Goal: Task Accomplishment & Management: Manage account settings

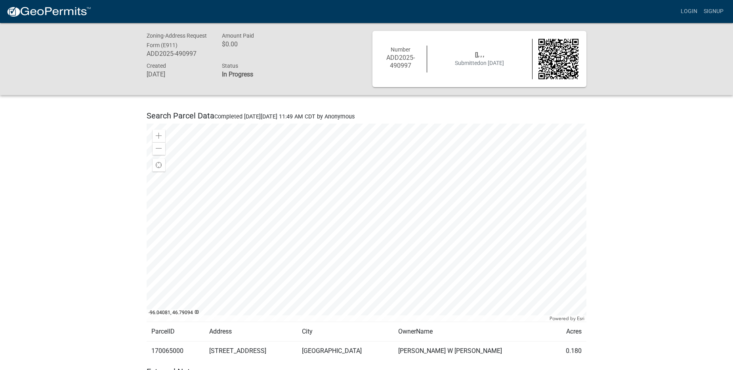
click at [499, 69] on div "Number ADD2025-490997 [], , , Submitted on [DATE]" at bounding box center [480, 59] width 210 height 40
click at [685, 13] on link "Login" at bounding box center [689, 11] width 23 height 15
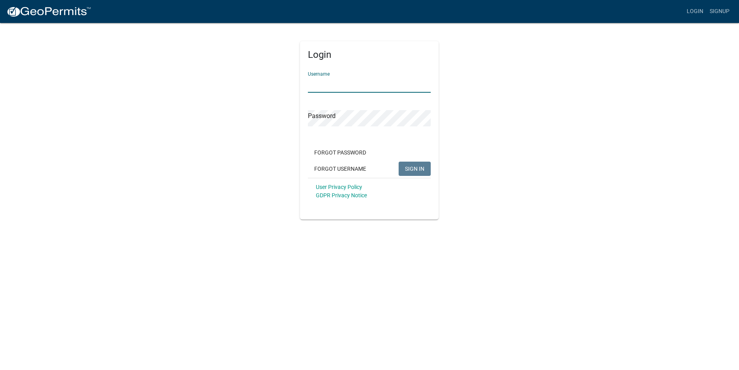
click at [366, 84] on input "Username" at bounding box center [369, 85] width 123 height 16
click at [416, 171] on span "SIGN IN" at bounding box center [414, 168] width 19 height 6
click at [415, 167] on span "SIGN IN" at bounding box center [414, 168] width 19 height 6
click at [322, 88] on input "www345" at bounding box center [369, 85] width 123 height 16
type input "WWW345"
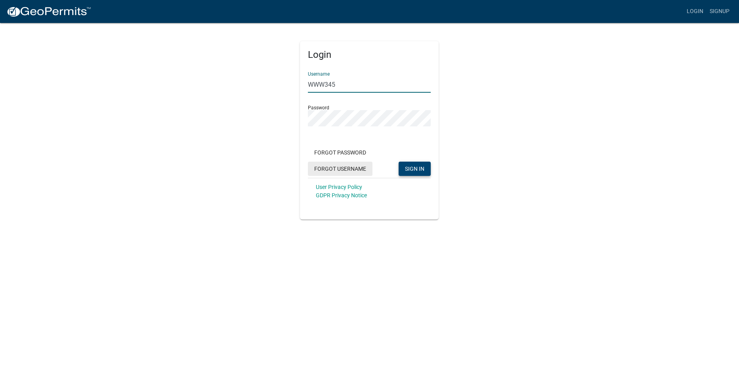
click at [368, 173] on button "Forgot Username" at bounding box center [340, 169] width 65 height 14
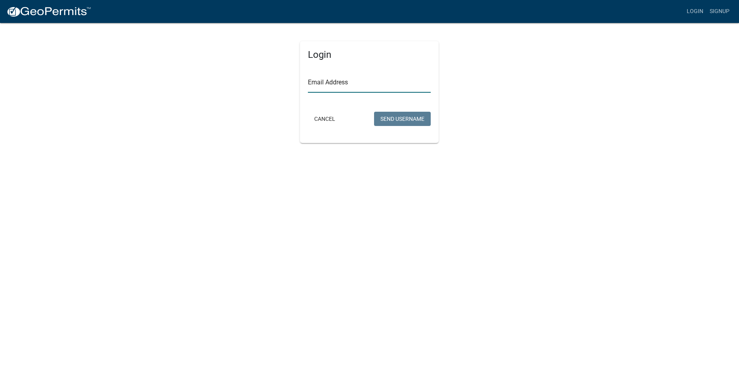
click at [330, 86] on input "Email Address" at bounding box center [369, 85] width 123 height 16
type input "[PERSON_NAME][EMAIL_ADDRESS][DOMAIN_NAME]"
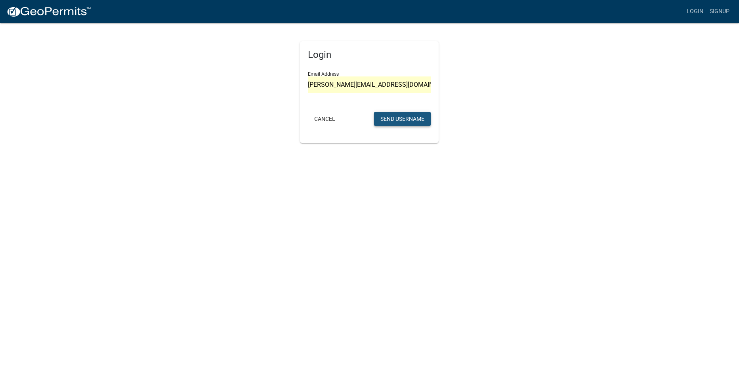
click at [397, 120] on button "Send Username" at bounding box center [402, 119] width 57 height 14
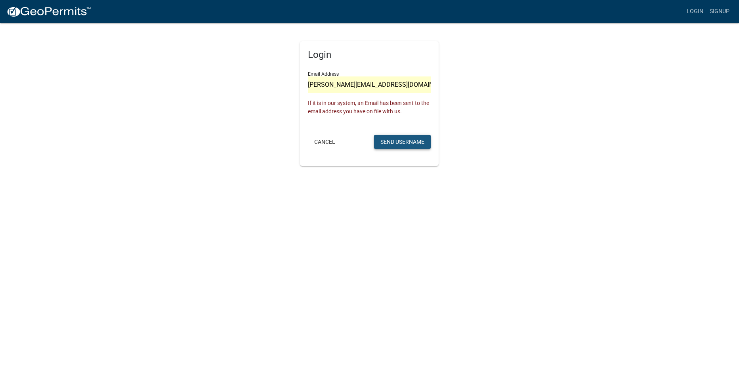
click at [400, 140] on button "Send Username" at bounding box center [402, 142] width 57 height 14
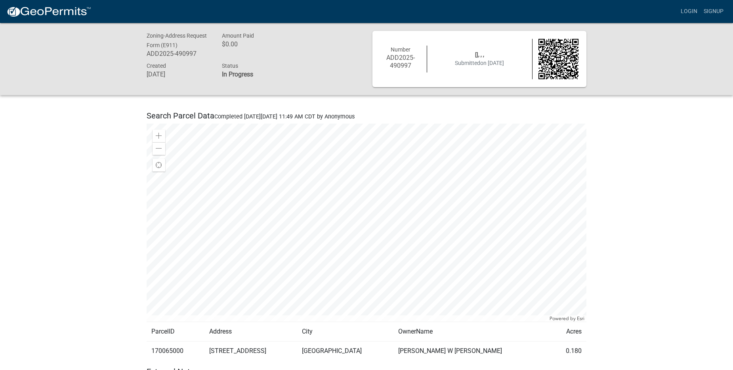
click at [555, 56] on img at bounding box center [559, 59] width 40 height 40
click at [691, 10] on link "Login" at bounding box center [689, 11] width 23 height 15
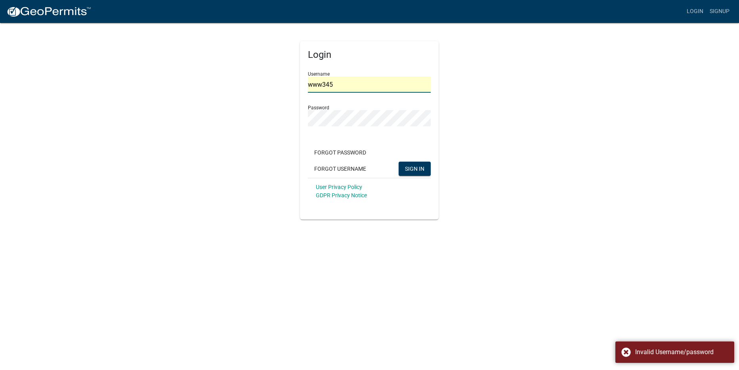
click at [353, 85] on input "www345" at bounding box center [369, 85] width 123 height 16
drag, startPoint x: 353, startPoint y: 85, endPoint x: 383, endPoint y: 96, distance: 32.6
click at [179, 59] on div "Login Username www345 Password Forgot Password Forgot Username SIGN IN User Pri…" at bounding box center [370, 120] width 452 height 197
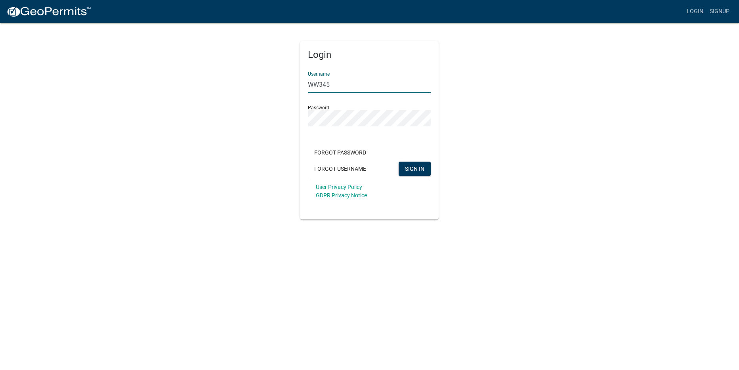
type input "WW345"
click at [267, 136] on div "Login Username WW345 Password Forgot Password Forgot Username SIGN IN User Priv…" at bounding box center [370, 120] width 452 height 197
click at [426, 116] on span at bounding box center [426, 118] width 6 height 6
click at [496, 226] on body "Internet Explorer does NOT work with GeoPermits. Get a new browser for more sec…" at bounding box center [369, 185] width 739 height 370
click at [423, 165] on span "SIGN IN" at bounding box center [414, 168] width 19 height 6
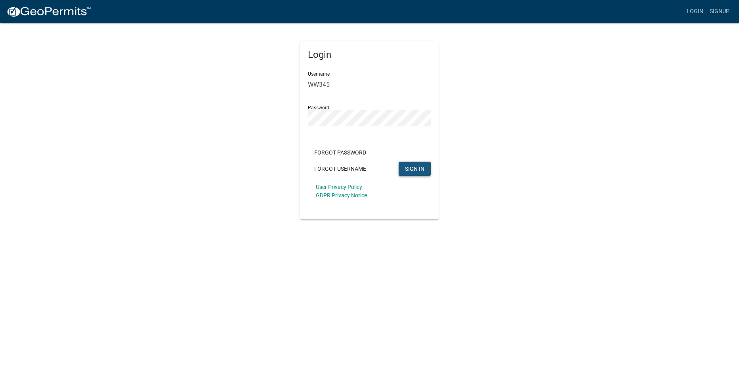
click at [421, 173] on button "SIGN IN" at bounding box center [415, 169] width 32 height 14
click at [352, 153] on button "Forgot Password" at bounding box center [340, 153] width 65 height 14
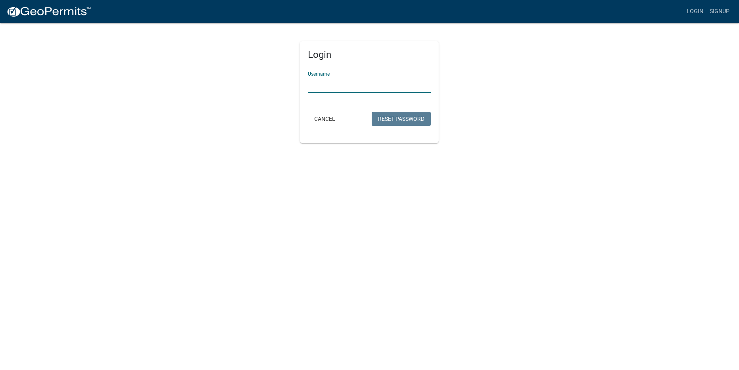
click at [384, 88] on input "Username" at bounding box center [369, 85] width 123 height 16
type input "WW345"
click at [402, 122] on button "Reset Password" at bounding box center [401, 119] width 59 height 14
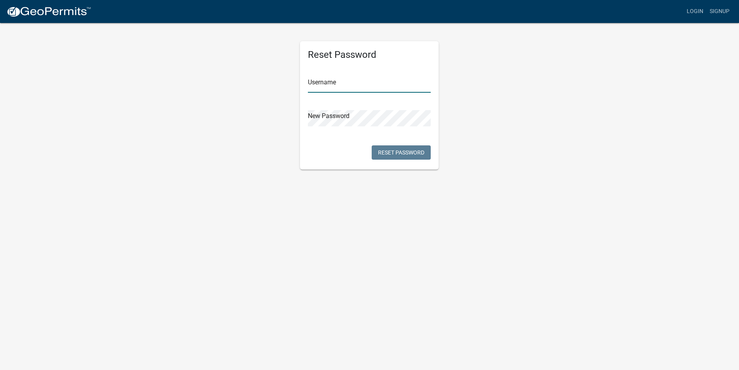
click at [340, 84] on input "text" at bounding box center [369, 85] width 123 height 16
type input "WW345"
click at [426, 118] on span at bounding box center [426, 118] width 6 height 6
click at [260, 102] on div "Reset Password Username WW345 New Password Reset Password" at bounding box center [370, 95] width 452 height 147
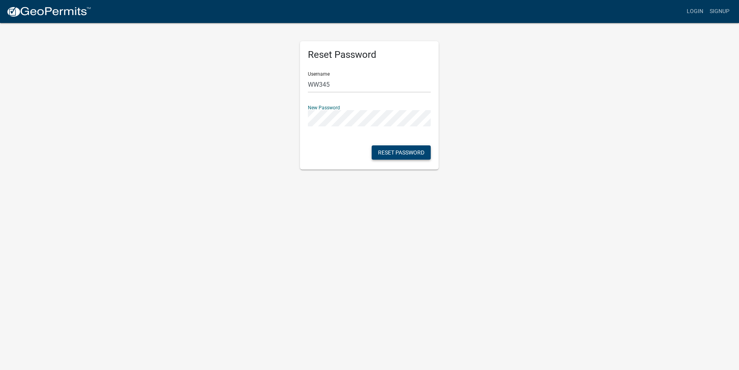
click at [408, 153] on button "Reset Password" at bounding box center [401, 153] width 59 height 14
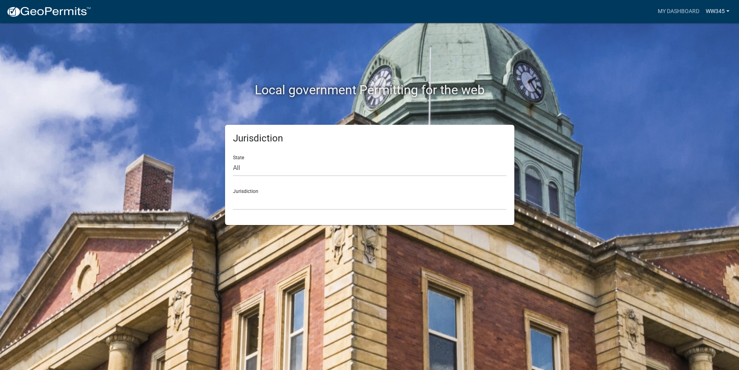
click at [722, 12] on link "WW345" at bounding box center [718, 11] width 30 height 15
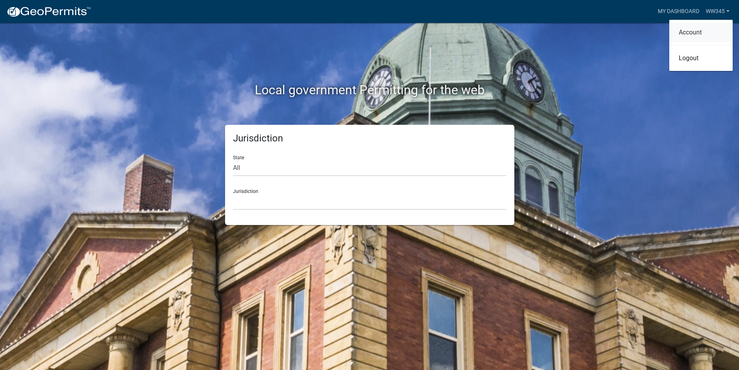
click at [705, 29] on link "Account" at bounding box center [701, 32] width 63 height 19
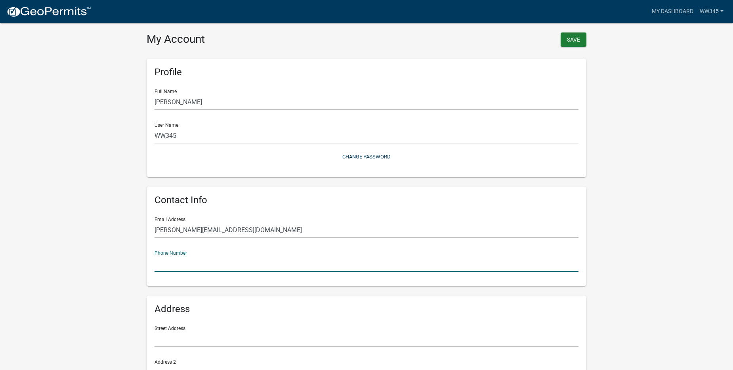
click at [196, 265] on input "text" at bounding box center [367, 264] width 424 height 16
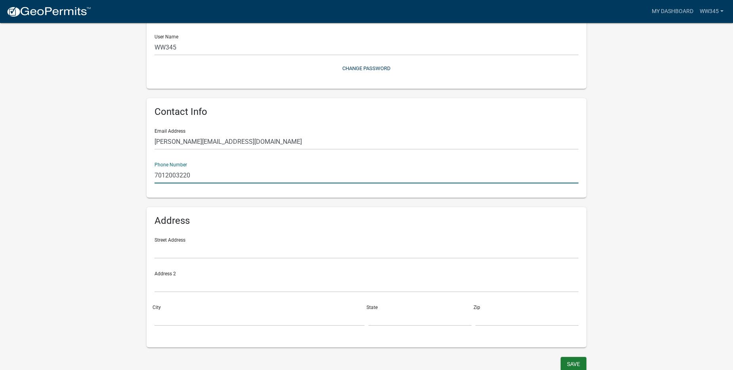
scroll to position [92, 0]
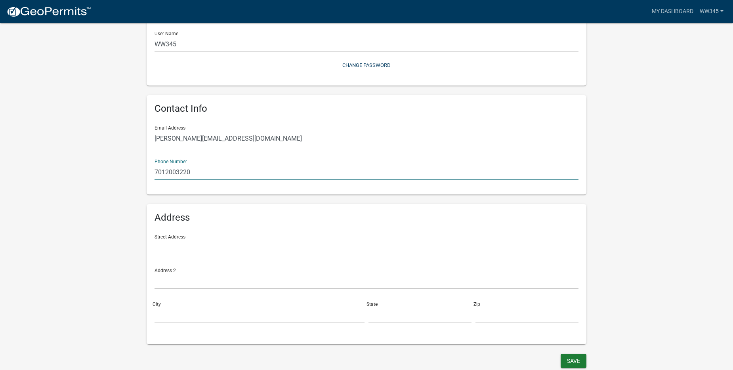
type input "7012003220"
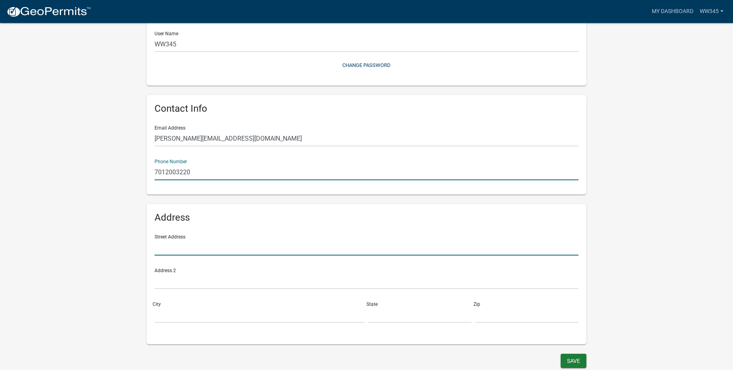
click at [303, 247] on input "text" at bounding box center [367, 247] width 424 height 16
type input "1"
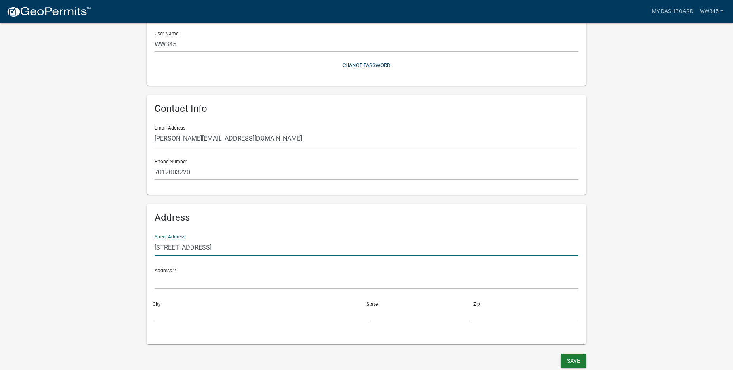
type input "404 8th St S"
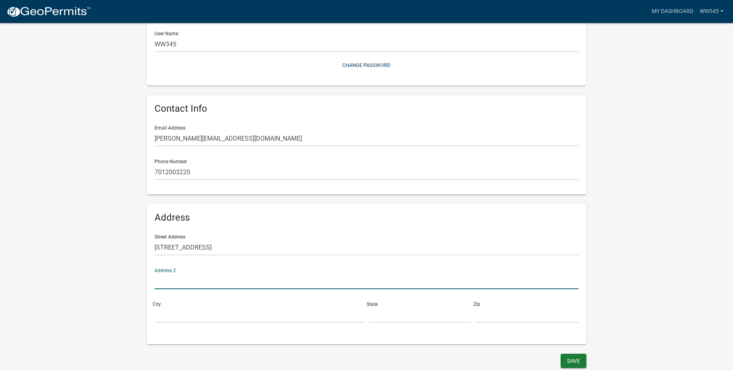
click at [191, 279] on input "text" at bounding box center [367, 281] width 424 height 16
type input "Apt 101"
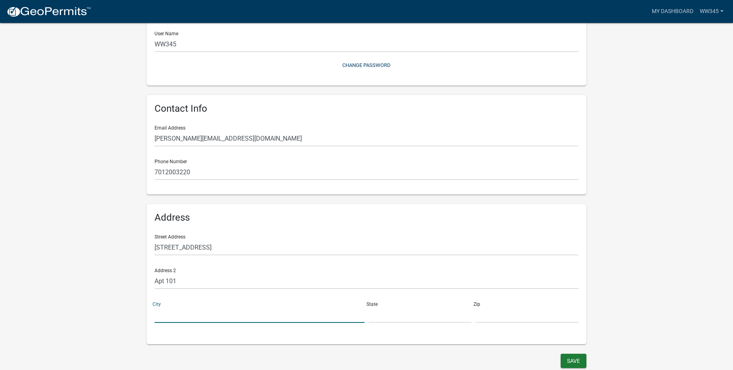
click at [196, 310] on input "City" at bounding box center [260, 315] width 210 height 16
type input "Fargo"
type input "ND"
type input "58103"
click at [571, 359] on button "Save" at bounding box center [574, 361] width 26 height 14
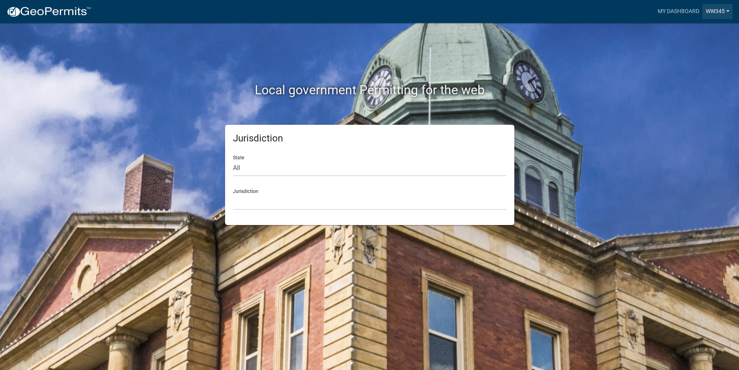
click at [720, 9] on link "WW345" at bounding box center [718, 11] width 30 height 15
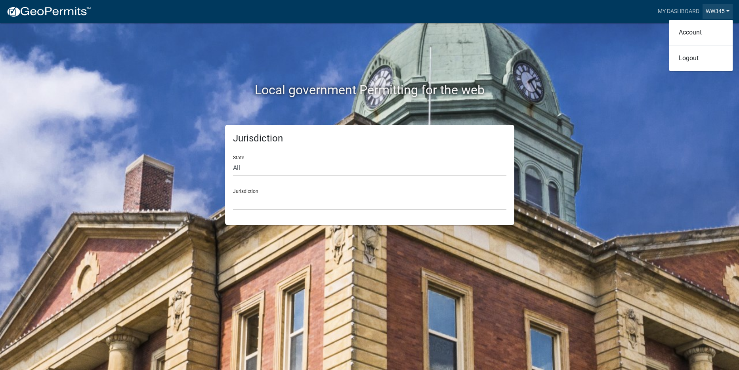
click at [720, 9] on link "WW345" at bounding box center [718, 11] width 30 height 15
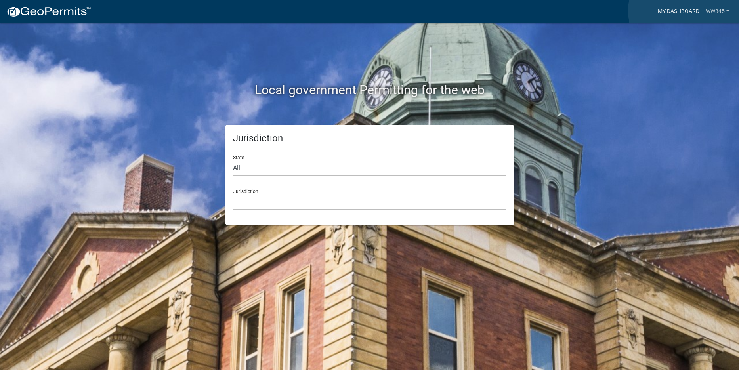
click at [689, 11] on link "My Dashboard" at bounding box center [679, 11] width 48 height 15
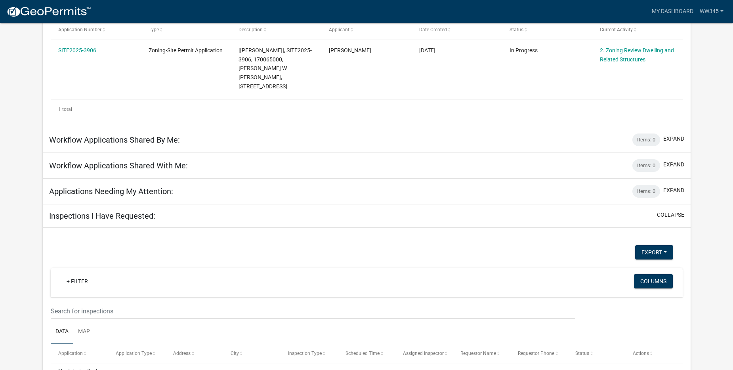
scroll to position [161, 0]
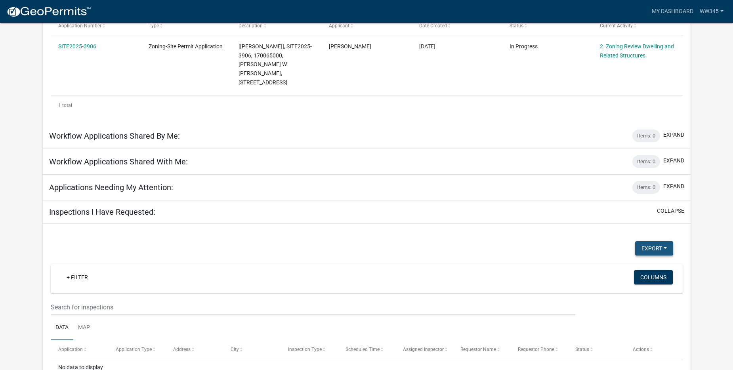
click at [662, 241] on button "Export" at bounding box center [655, 248] width 38 height 14
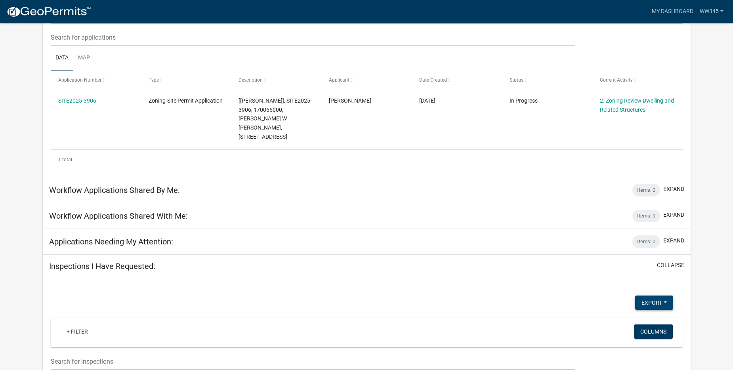
scroll to position [104, 0]
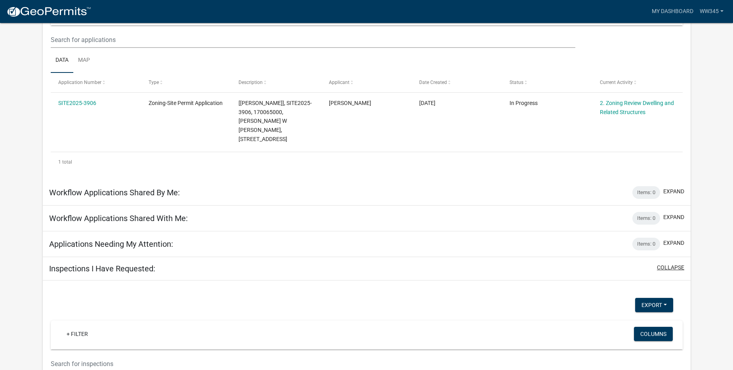
click at [662, 264] on button "collapse" at bounding box center [670, 268] width 27 height 8
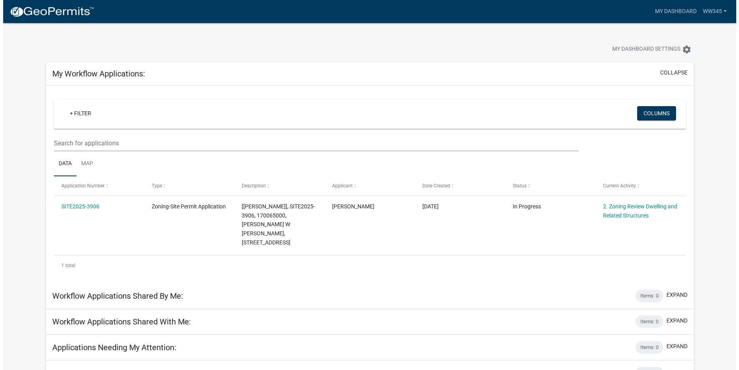
scroll to position [0, 0]
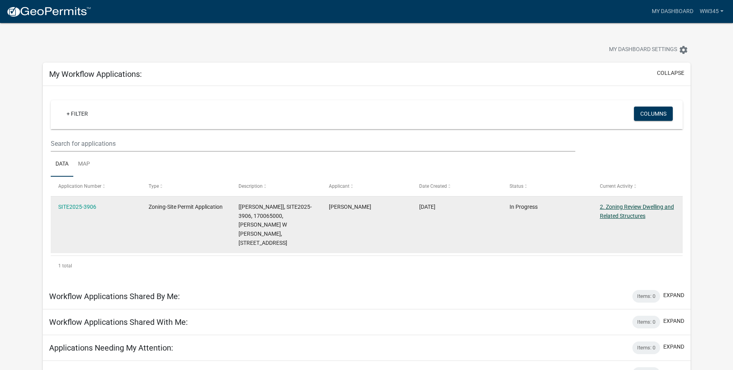
click at [621, 207] on link "2. Zoning Review Dwelling and Related Structures" at bounding box center [637, 211] width 74 height 15
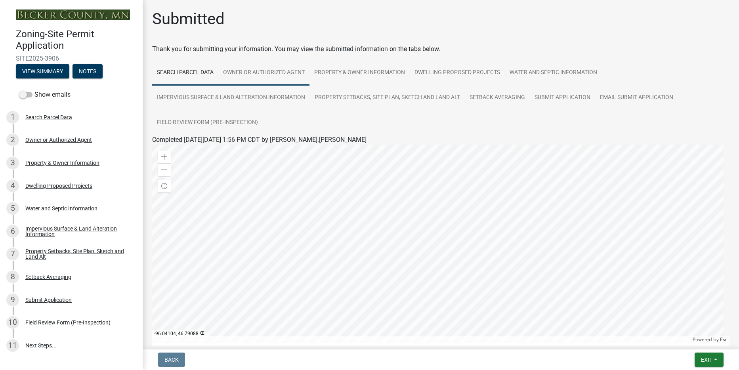
click at [284, 75] on link "Owner or Authorized Agent" at bounding box center [263, 72] width 91 height 25
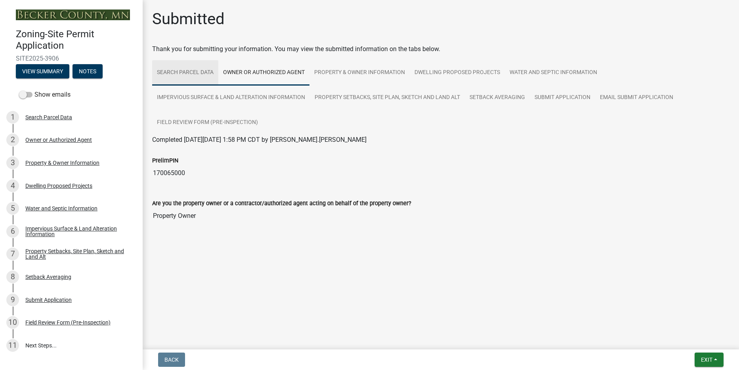
click at [201, 68] on link "Search Parcel Data" at bounding box center [185, 72] width 66 height 25
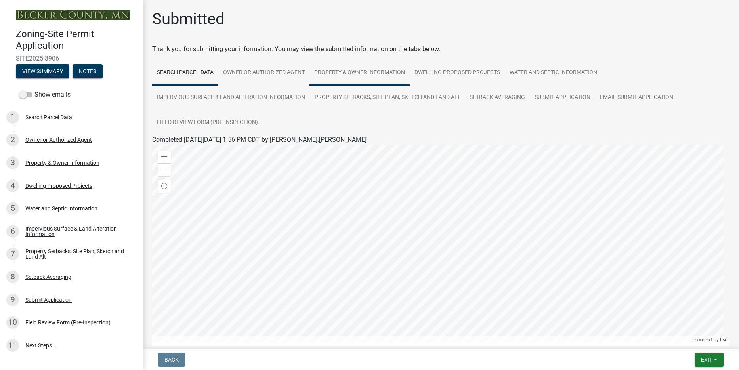
click at [375, 71] on link "Property & Owner Information" at bounding box center [360, 72] width 100 height 25
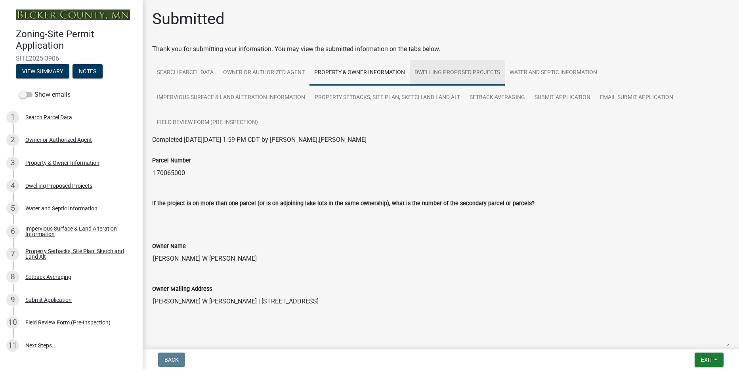
click at [463, 74] on link "Dwelling Proposed Projects" at bounding box center [457, 72] width 95 height 25
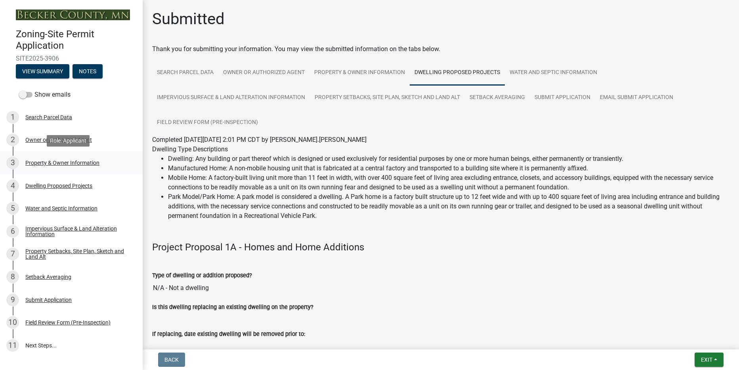
click at [64, 161] on div "Property & Owner Information" at bounding box center [62, 163] width 74 height 6
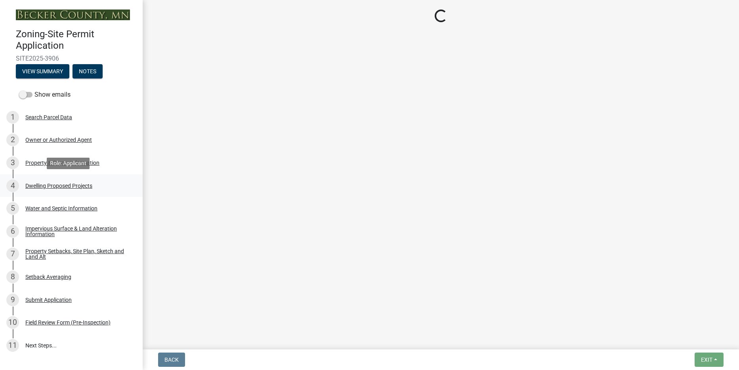
click at [67, 188] on div "Dwelling Proposed Projects" at bounding box center [58, 186] width 67 height 6
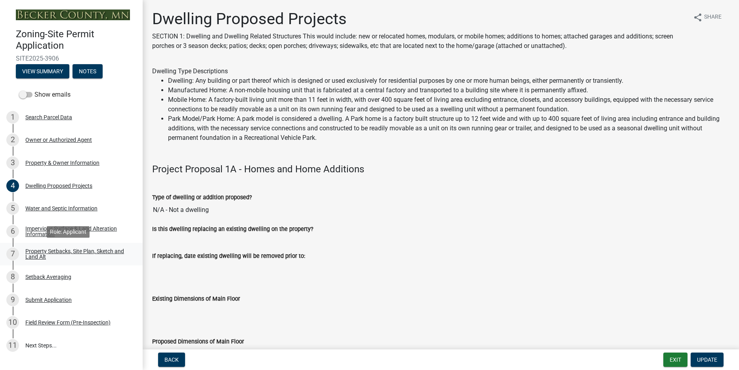
click at [59, 257] on div "Property Setbacks, Site Plan, Sketch and Land Alt" at bounding box center [77, 254] width 105 height 11
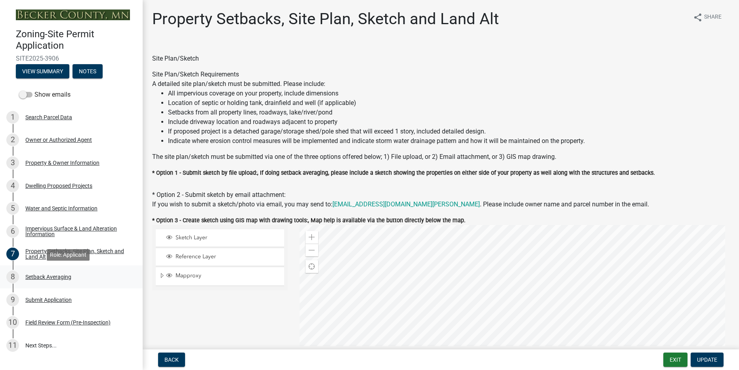
click at [56, 274] on div "Setback Averaging" at bounding box center [48, 277] width 46 height 6
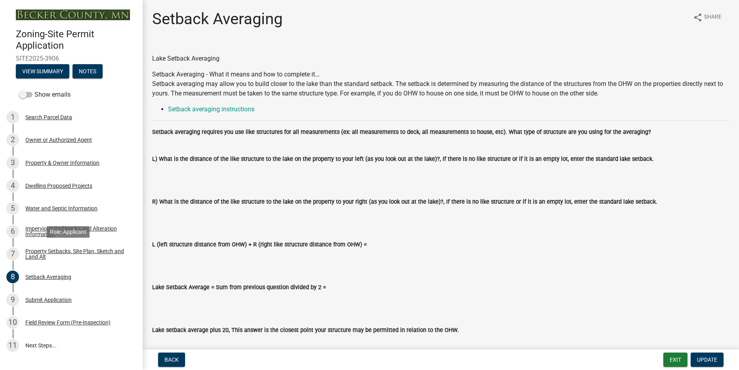
click at [61, 254] on div "Property Setbacks, Site Plan, Sketch and Land Alt" at bounding box center [77, 254] width 105 height 11
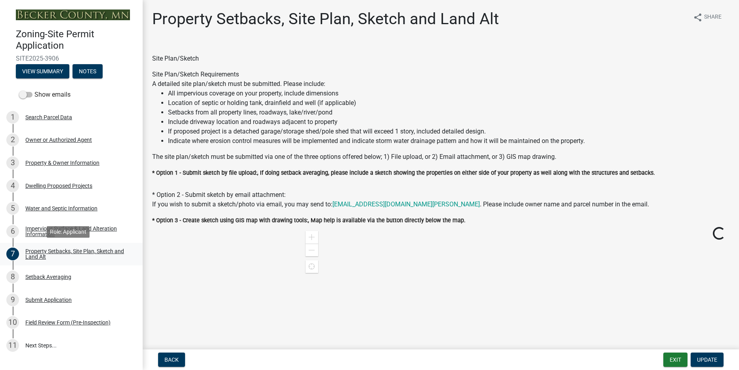
click at [31, 254] on div "Property Setbacks, Site Plan, Sketch and Land Alt" at bounding box center [77, 254] width 105 height 11
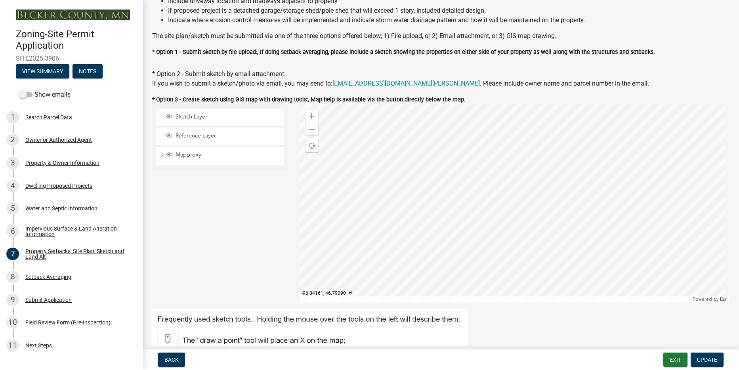
scroll to position [149, 0]
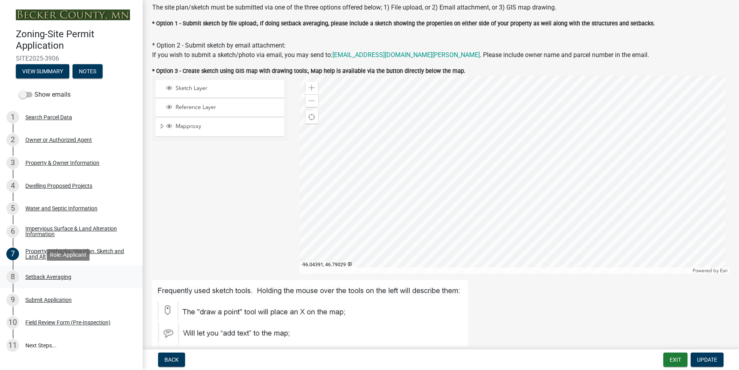
click at [60, 276] on div "Setback Averaging" at bounding box center [48, 277] width 46 height 6
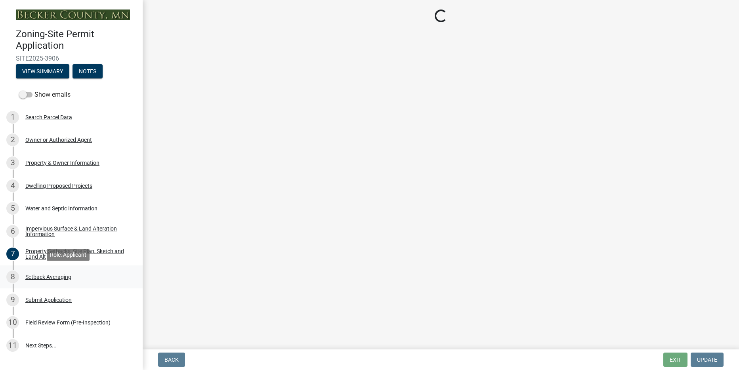
scroll to position [0, 0]
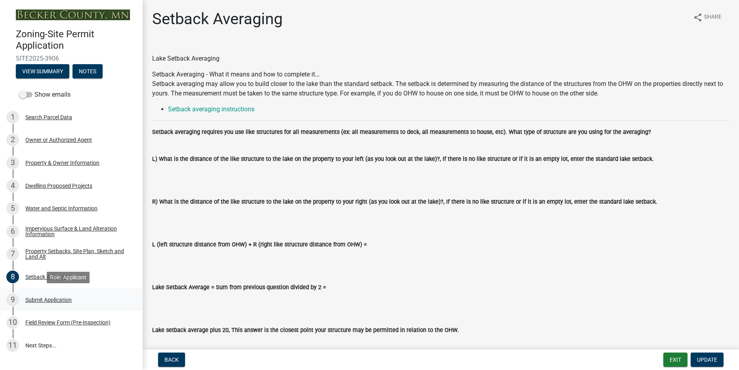
click at [47, 303] on div "9 Submit Application" at bounding box center [68, 300] width 124 height 13
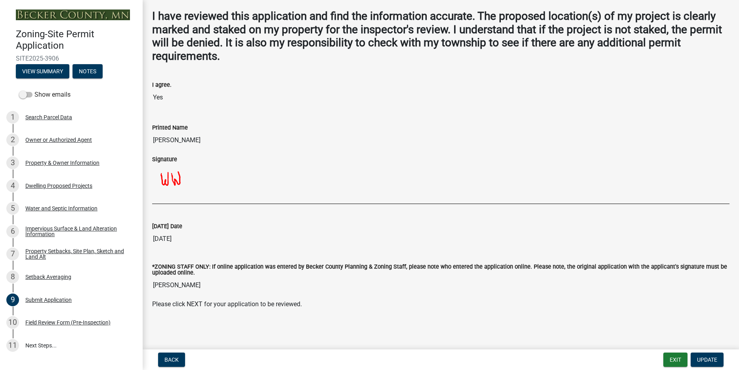
scroll to position [35, 0]
click at [115, 328] on div "10 Field Review Form (Pre-Inspection)" at bounding box center [68, 322] width 124 height 13
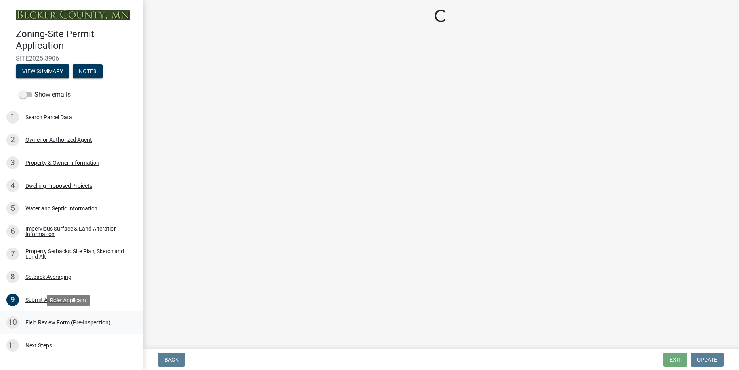
scroll to position [0, 0]
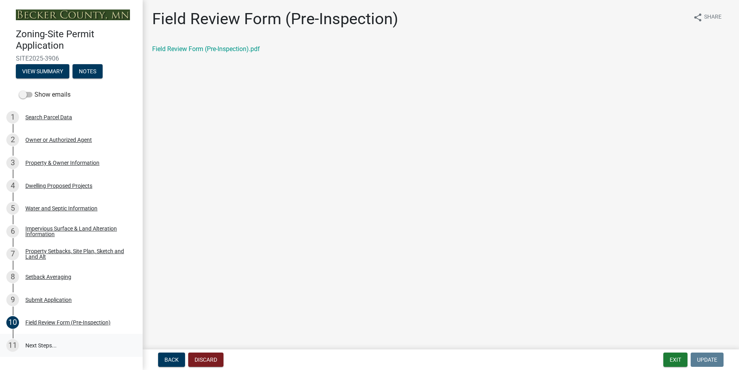
click at [39, 346] on link "11 Next Steps..." at bounding box center [71, 345] width 143 height 23
click at [41, 341] on link "11 Next Steps..." at bounding box center [71, 345] width 143 height 23
click at [84, 347] on link "11 Next Steps..." at bounding box center [71, 345] width 143 height 23
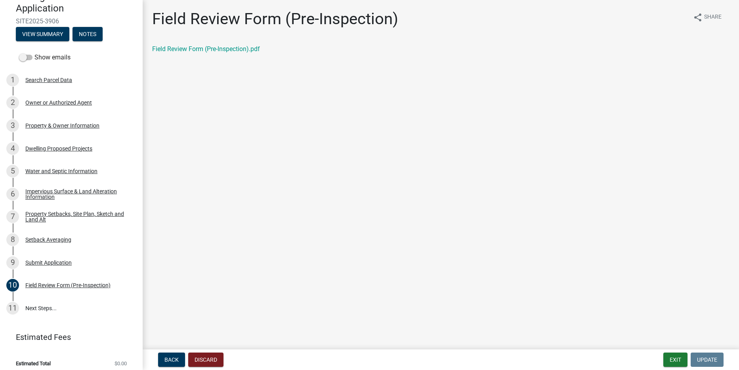
scroll to position [42, 0]
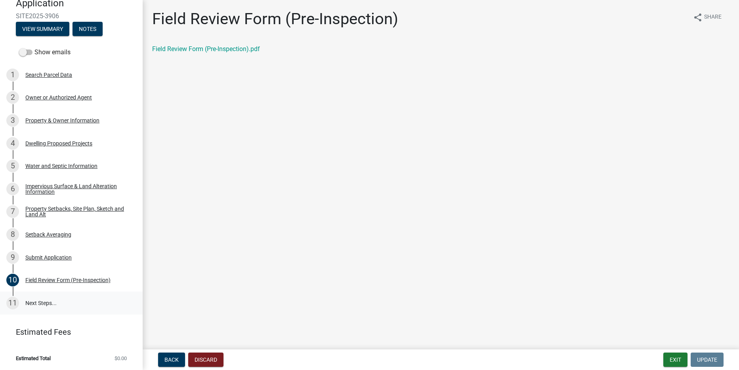
click at [57, 302] on link "11 Next Steps..." at bounding box center [71, 303] width 143 height 23
click at [61, 281] on div "Field Review Form (Pre-Inspection)" at bounding box center [67, 281] width 85 height 6
click at [54, 260] on div "Submit Application" at bounding box center [48, 258] width 46 height 6
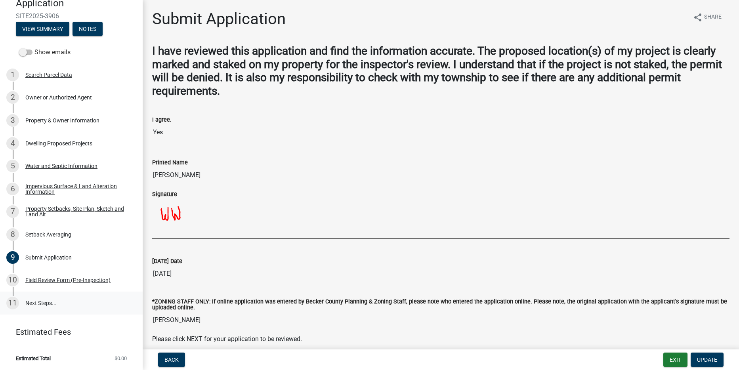
click at [35, 298] on link "11 Next Steps..." at bounding box center [71, 303] width 143 height 23
click at [42, 305] on link "11 Next Steps..." at bounding box center [71, 303] width 143 height 23
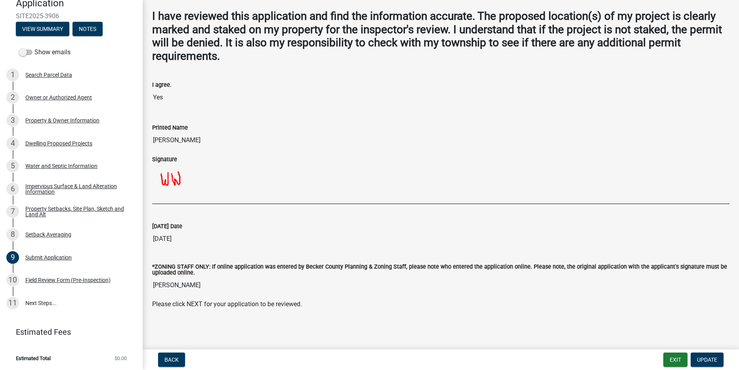
scroll to position [0, 0]
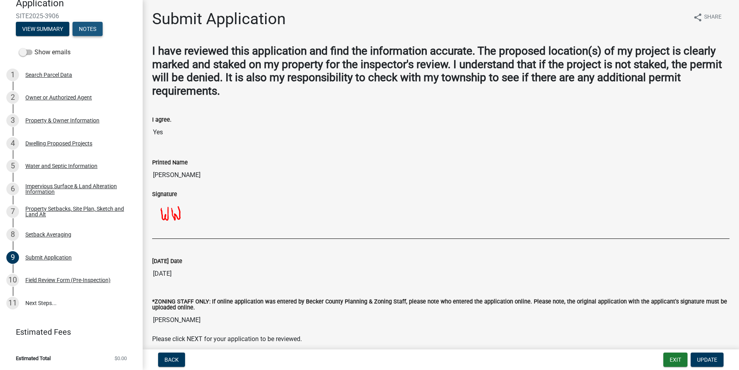
click at [96, 28] on button "Notes" at bounding box center [88, 29] width 30 height 14
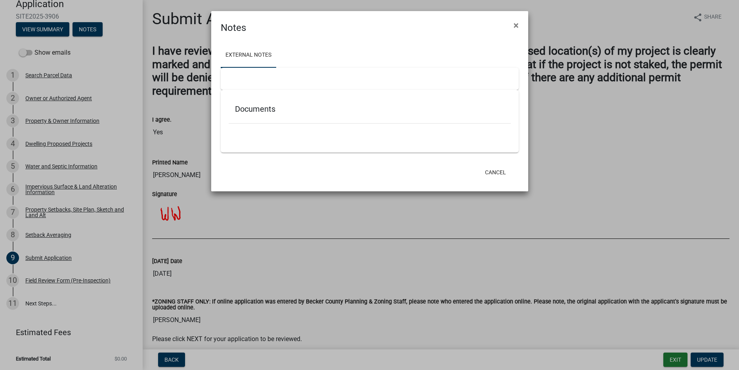
scroll to position [43, 0]
click at [246, 54] on link "External Notes" at bounding box center [249, 55] width 56 height 25
click at [278, 68] on div at bounding box center [370, 79] width 298 height 22
click at [519, 26] on span "×" at bounding box center [516, 25] width 5 height 11
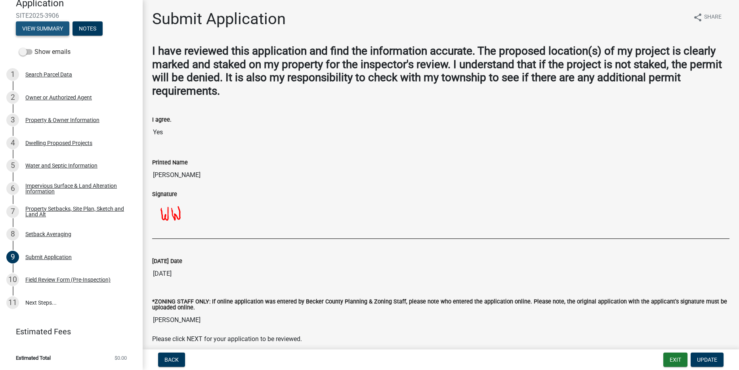
click at [37, 27] on button "View Summary" at bounding box center [43, 28] width 54 height 14
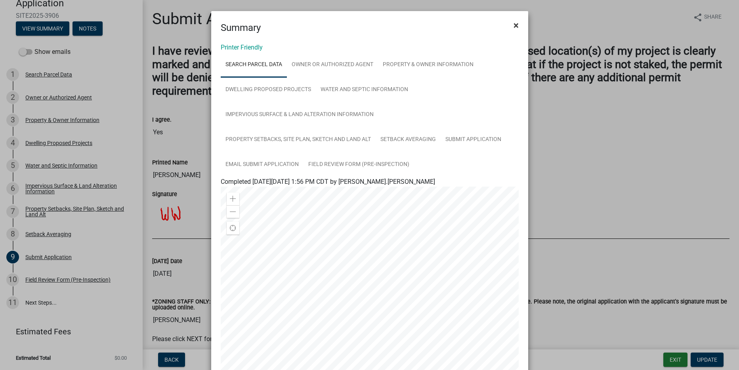
click at [519, 25] on button "×" at bounding box center [516, 25] width 18 height 22
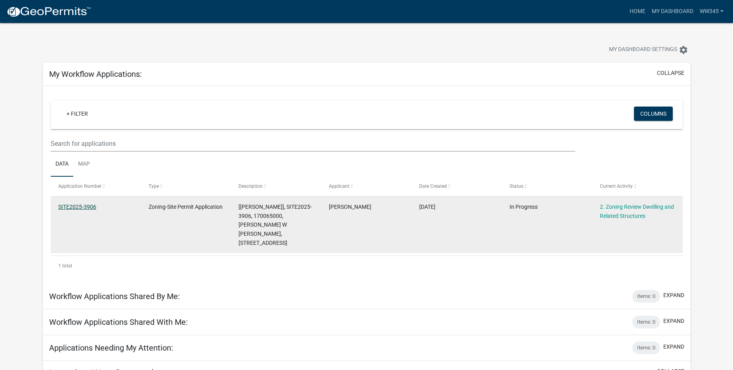
click at [70, 206] on link "SITE2025-3906" at bounding box center [77, 207] width 38 height 6
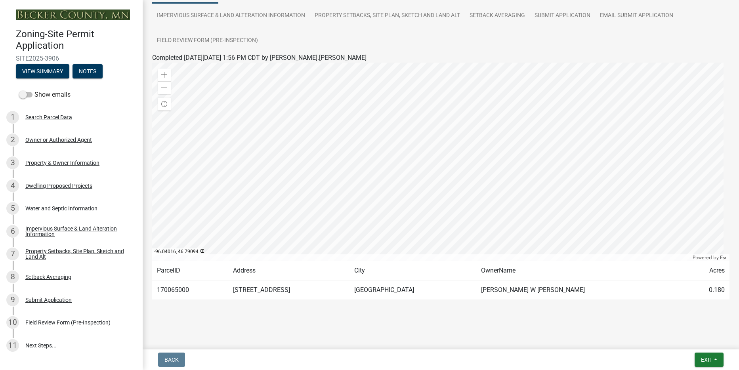
scroll to position [59, 0]
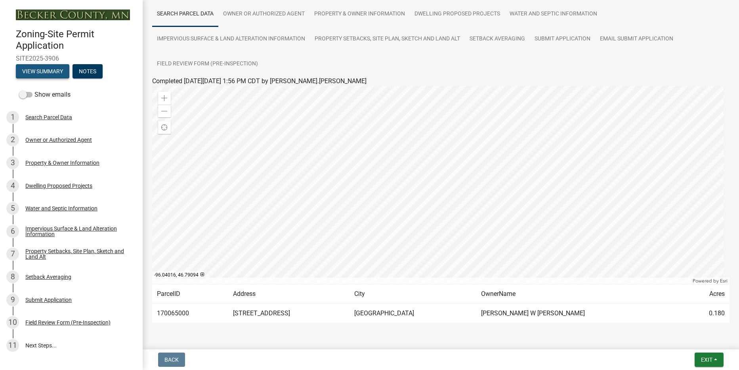
click at [50, 70] on button "View Summary" at bounding box center [43, 71] width 54 height 14
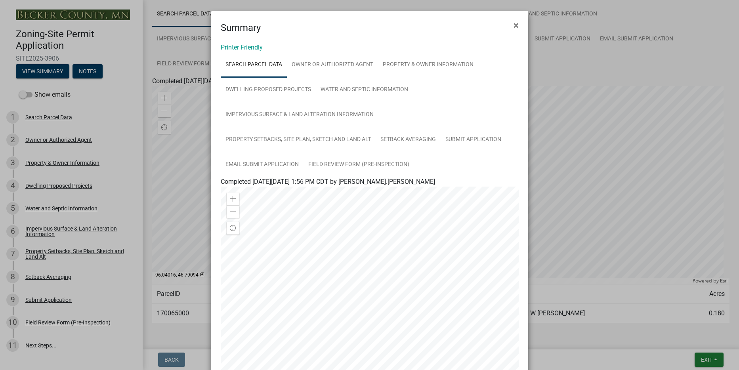
click at [88, 71] on ngb-modal-window "Summary × Printer Friendly Search Parcel Data Owner or Authorized Agent Propert…" at bounding box center [369, 185] width 739 height 370
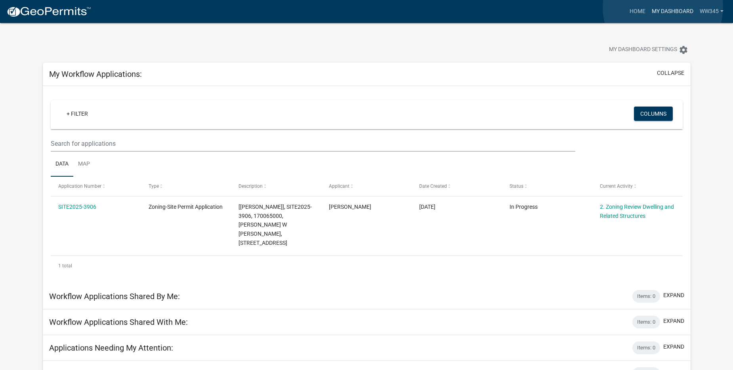
click at [663, 7] on link "My Dashboard" at bounding box center [673, 11] width 48 height 15
click at [670, 10] on link "My Dashboard" at bounding box center [673, 11] width 48 height 15
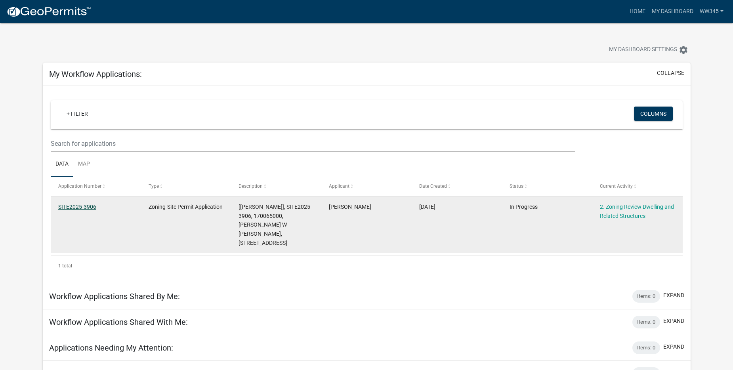
click at [82, 207] on link "SITE2025-3906" at bounding box center [77, 207] width 38 height 6
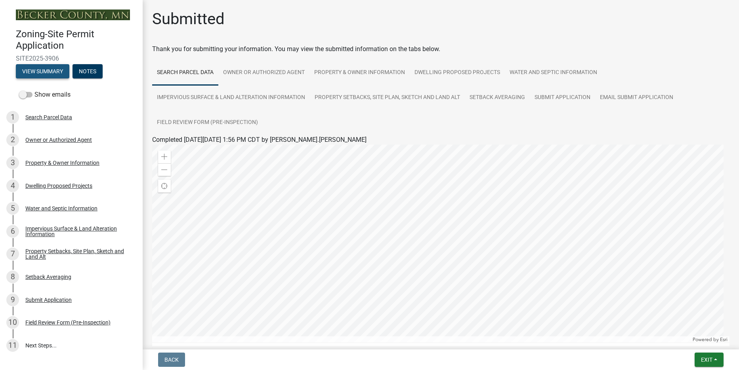
click at [48, 68] on button "View Summary" at bounding box center [43, 71] width 54 height 14
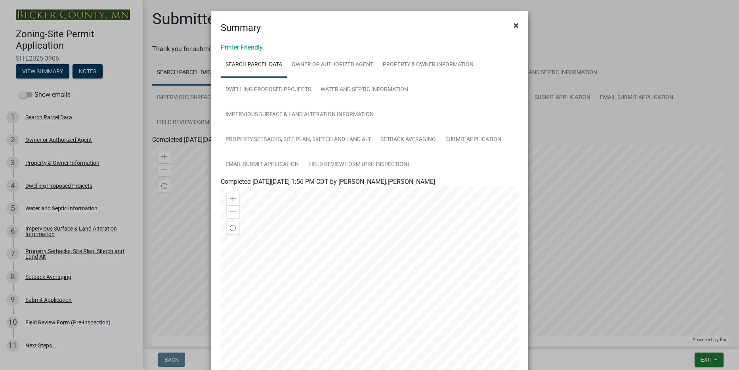
click at [514, 27] on span "×" at bounding box center [516, 25] width 5 height 11
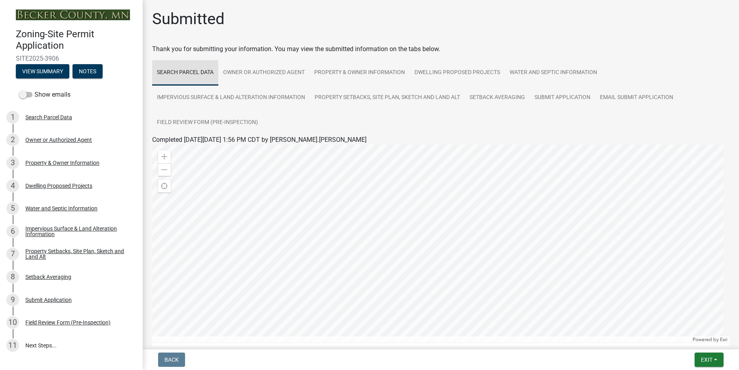
click at [204, 70] on link "Search Parcel Data" at bounding box center [185, 72] width 66 height 25
click at [255, 71] on link "Owner or Authorized Agent" at bounding box center [263, 72] width 91 height 25
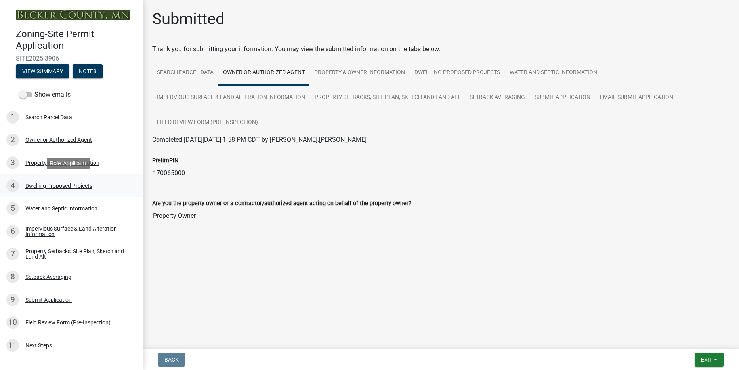
drag, startPoint x: 188, startPoint y: 176, endPoint x: 136, endPoint y: 174, distance: 52.0
click at [136, 174] on div "Zoning-Site Permit Application SITE2025-3906 View Summary Notes Show emails 1 S…" at bounding box center [369, 185] width 739 height 370
drag, startPoint x: 136, startPoint y: 174, endPoint x: 213, endPoint y: 171, distance: 76.2
click at [702, 361] on span "Exit" at bounding box center [706, 360] width 11 height 6
click at [576, 297] on main "Submitted Thank you for submitting your information. You may view the submitted…" at bounding box center [441, 173] width 597 height 347
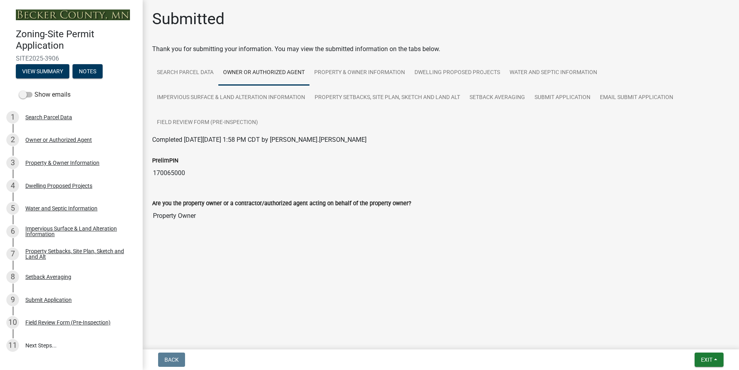
click at [566, 304] on main "Submitted Thank you for submitting your information. You may view the submitted…" at bounding box center [441, 173] width 597 height 347
click at [710, 358] on span "Exit" at bounding box center [706, 360] width 11 height 6
click at [676, 322] on button "Save" at bounding box center [692, 320] width 63 height 19
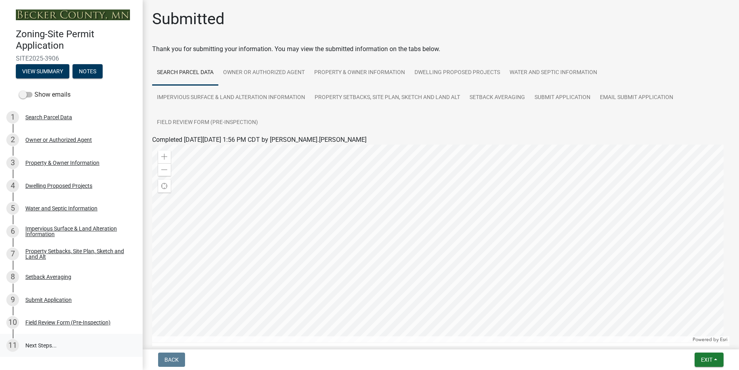
click at [38, 345] on link "11 Next Steps..." at bounding box center [71, 345] width 143 height 23
click at [37, 345] on link "11 Next Steps..." at bounding box center [71, 345] width 143 height 23
click at [21, 100] on div "Show emails" at bounding box center [71, 95] width 143 height 16
click at [27, 97] on span at bounding box center [25, 95] width 13 height 6
click at [34, 90] on input "Show emails" at bounding box center [34, 90] width 0 height 0
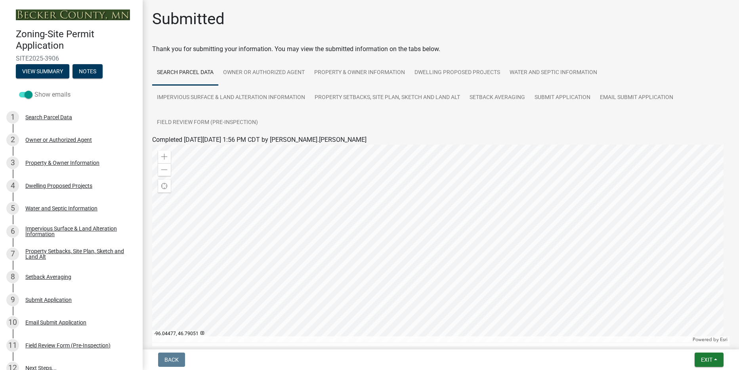
click at [28, 96] on span at bounding box center [25, 95] width 13 height 6
click at [34, 90] on input "Show emails" at bounding box center [34, 90] width 0 height 0
click at [28, 96] on span at bounding box center [25, 95] width 13 height 6
click at [34, 90] on input "Show emails" at bounding box center [34, 90] width 0 height 0
click at [24, 96] on span at bounding box center [25, 95] width 13 height 6
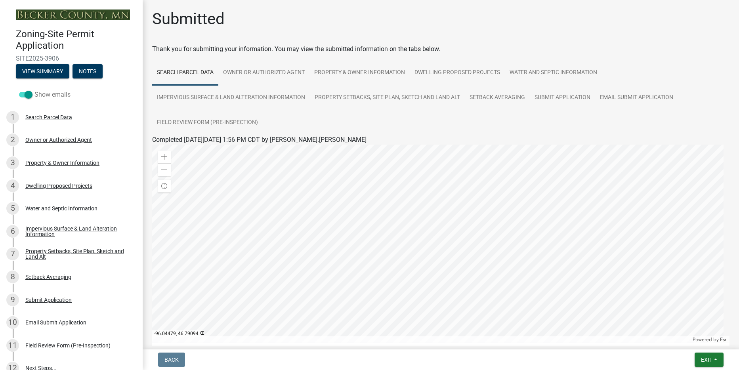
click at [34, 90] on input "Show emails" at bounding box center [34, 90] width 0 height 0
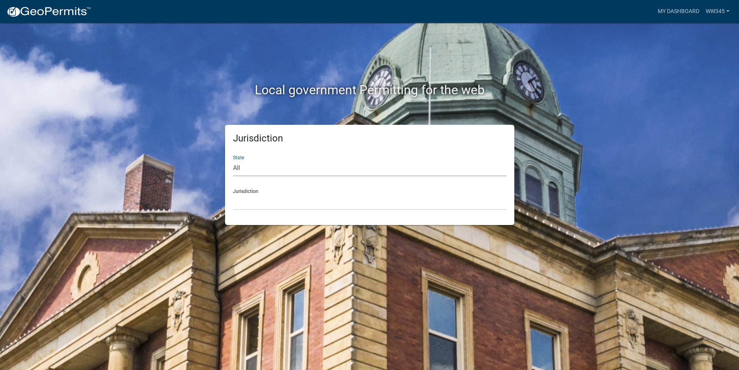
click at [256, 174] on select "All Colorado Georgia Indiana Iowa Kansas Minnesota Ohio South Carolina Wisconsin" at bounding box center [370, 168] width 274 height 16
click at [255, 169] on select "All Colorado Georgia Indiana Iowa Kansas Minnesota Ohio South Carolina Wisconsin" at bounding box center [370, 168] width 274 height 16
click at [716, 8] on link "WW345" at bounding box center [718, 11] width 30 height 15
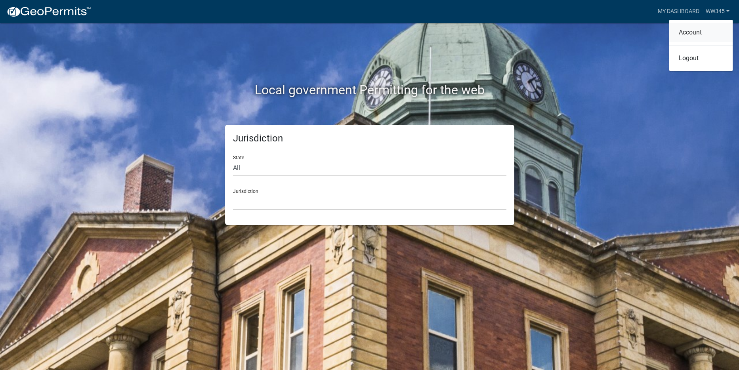
click at [698, 30] on link "Account" at bounding box center [701, 32] width 63 height 19
